Goal: Transaction & Acquisition: Download file/media

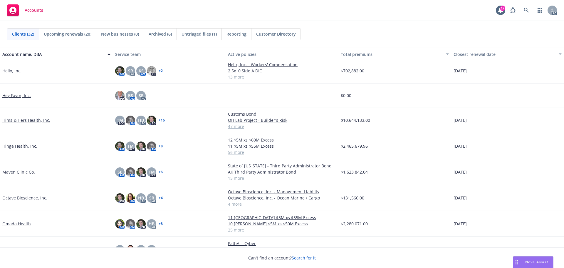
scroll to position [264, 0]
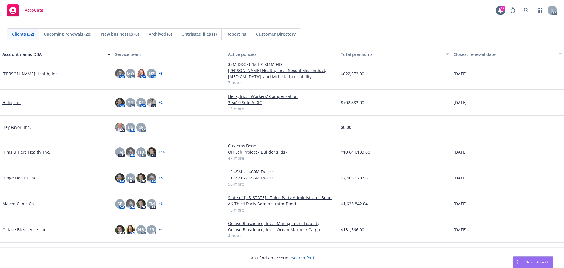
click at [18, 179] on link "Hinge Health, Inc." at bounding box center [19, 178] width 35 height 6
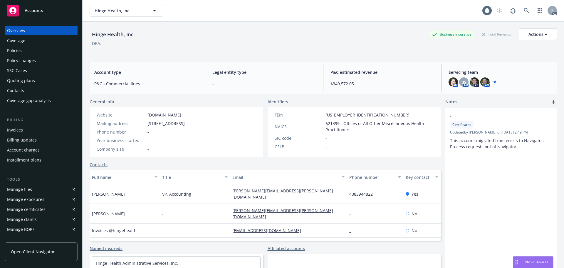
click at [20, 48] on div "Policies" at bounding box center [14, 50] width 15 height 9
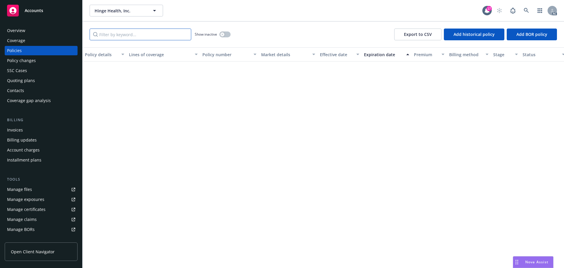
click at [123, 35] on input "Filter by keyword..." at bounding box center [141, 35] width 102 height 12
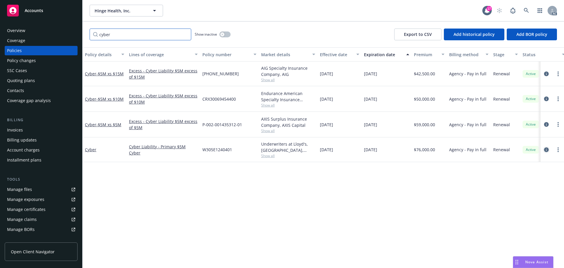
type input "cyber"
click at [545, 148] on icon "circleInformation" at bounding box center [546, 149] width 5 height 5
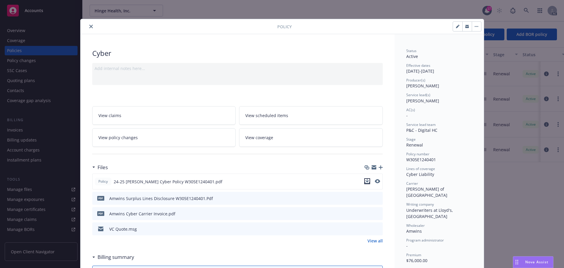
click at [365, 181] on icon "download file" at bounding box center [367, 181] width 5 height 5
click at [89, 26] on icon "close" at bounding box center [91, 27] width 4 height 4
